Goal: Information Seeking & Learning: Learn about a topic

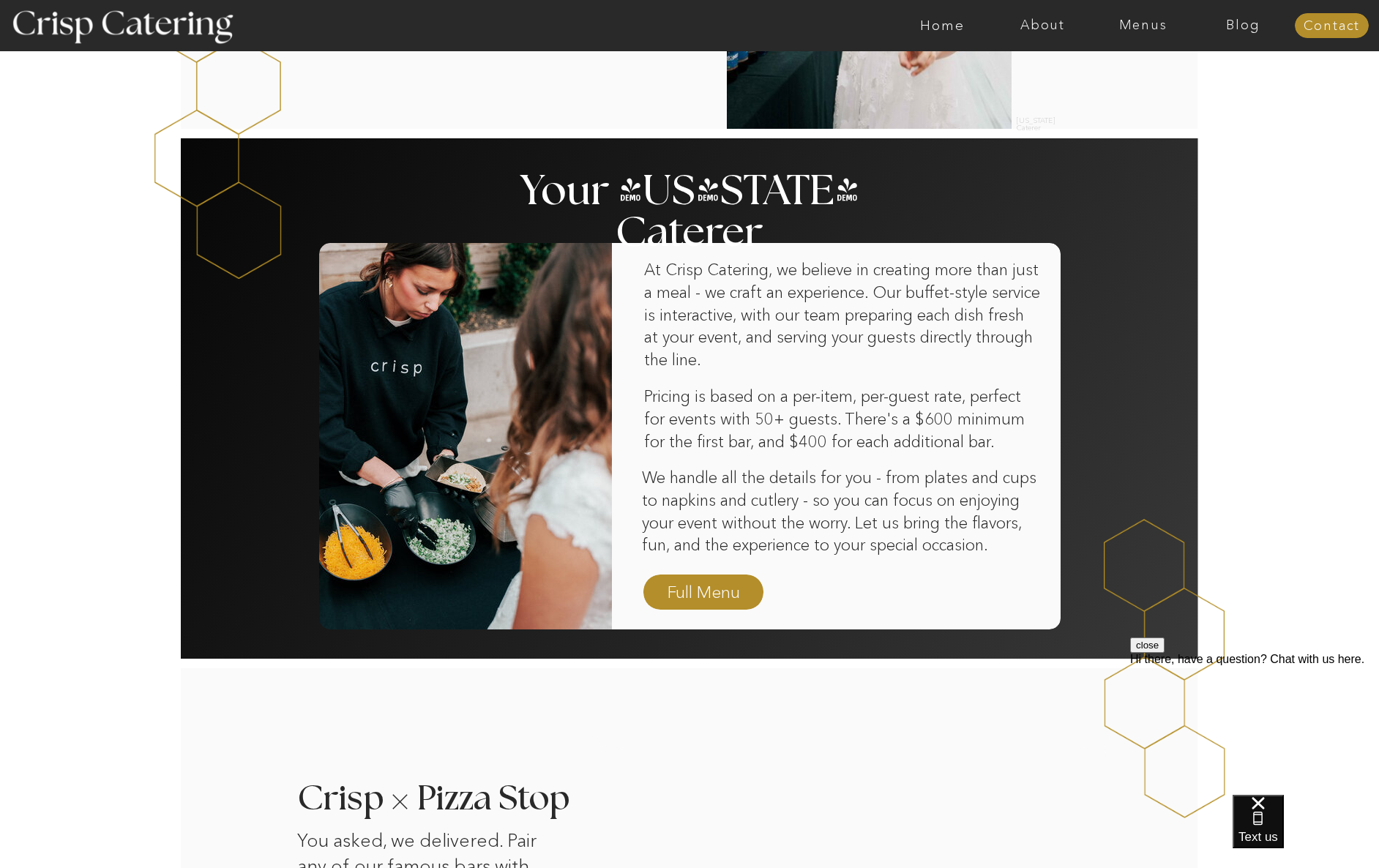
scroll to position [745, 0]
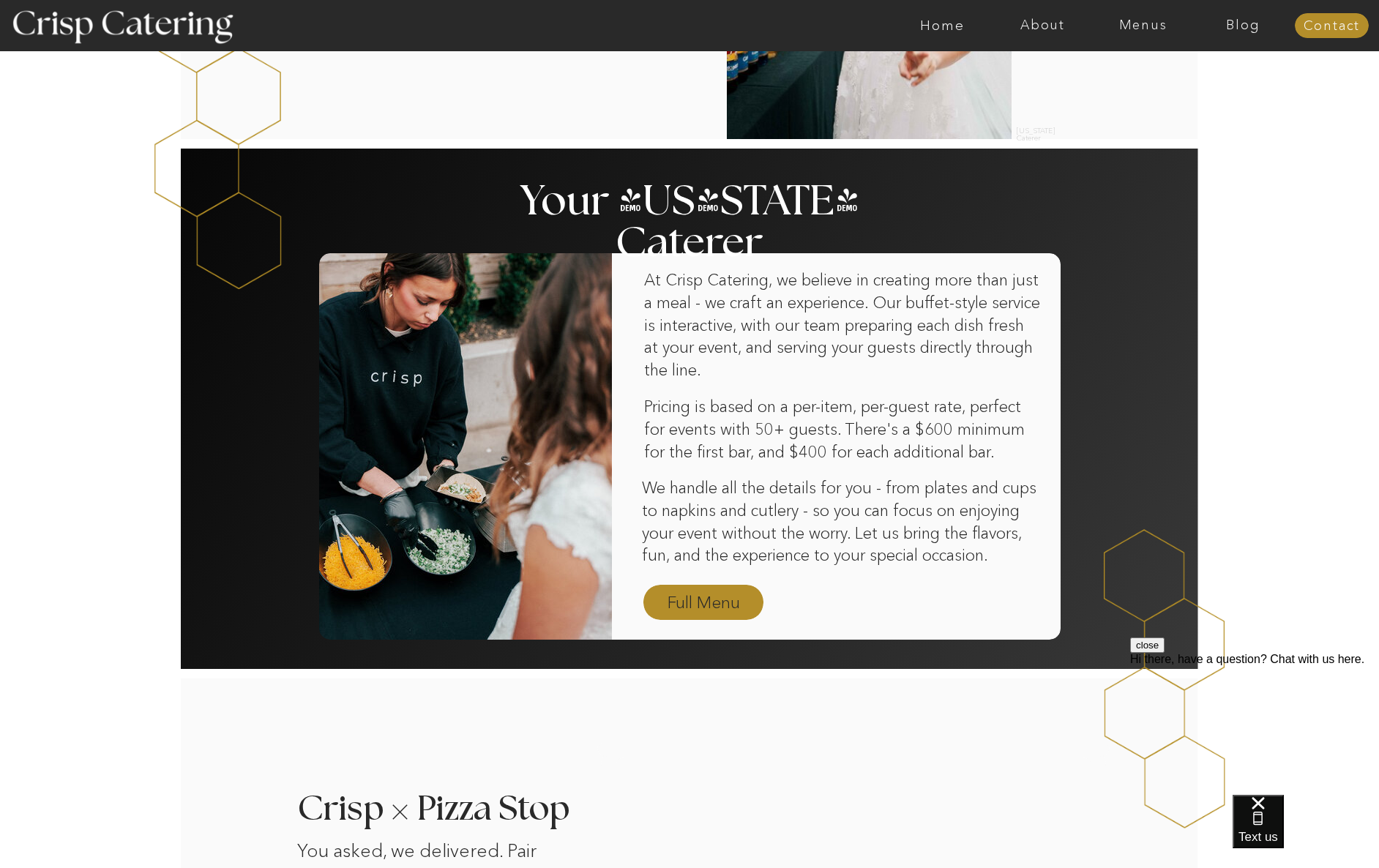
click at [719, 598] on nav "Full Menu" at bounding box center [703, 603] width 85 height 26
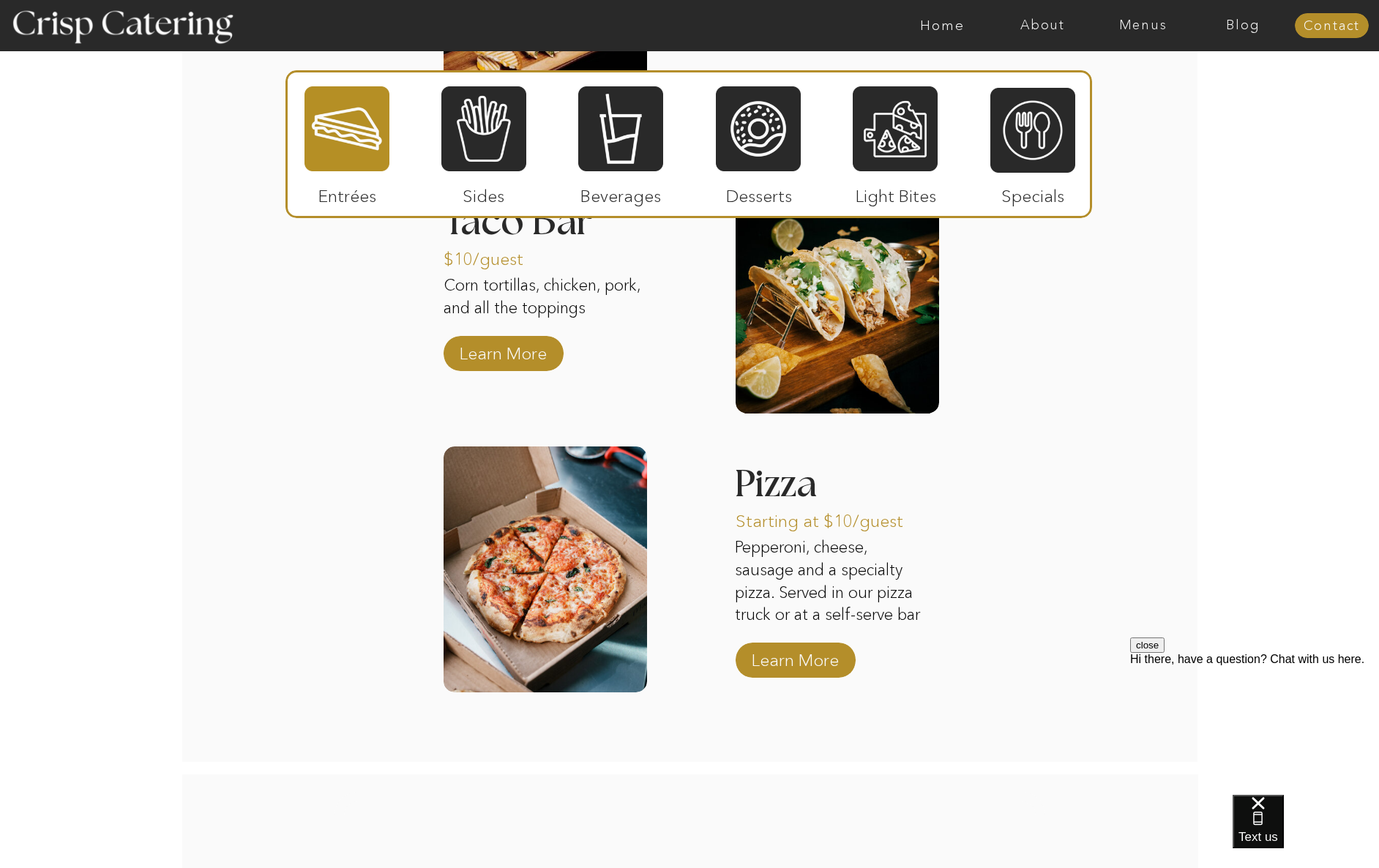
scroll to position [1776, 0]
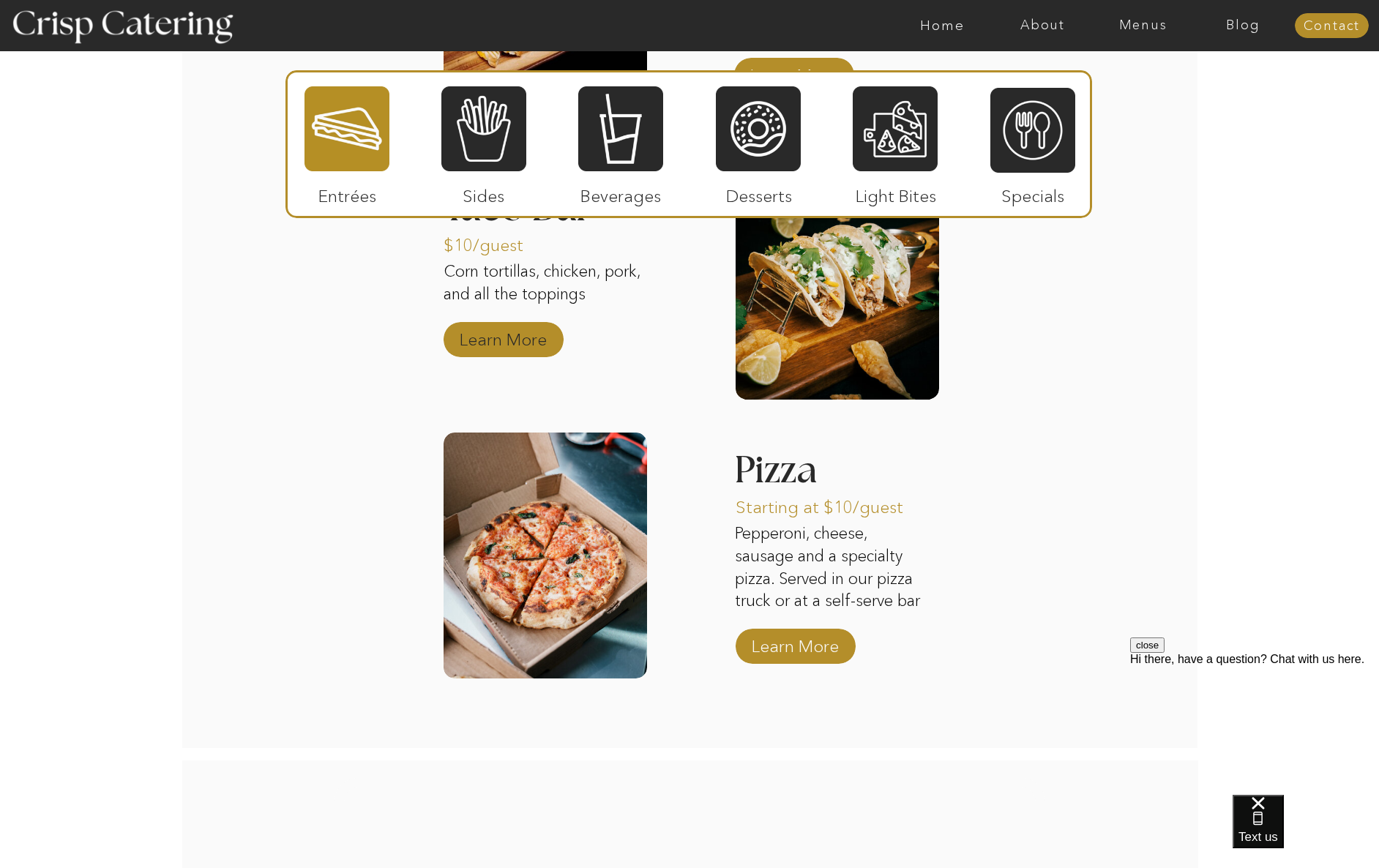
click at [519, 341] on p "Learn More" at bounding box center [503, 335] width 98 height 43
